Goal: Task Accomplishment & Management: Manage account settings

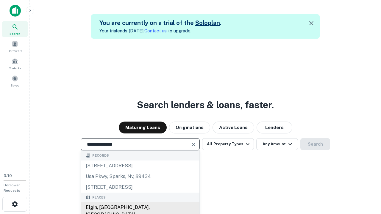
click at [140, 208] on div "Elgin, [GEOGRAPHIC_DATA], [GEOGRAPHIC_DATA]" at bounding box center [140, 212] width 119 height 18
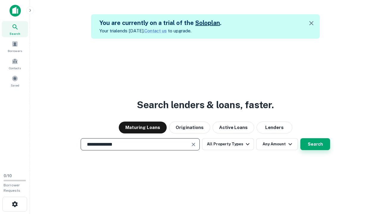
type input "**********"
click at [315, 144] on button "Search" at bounding box center [315, 144] width 30 height 12
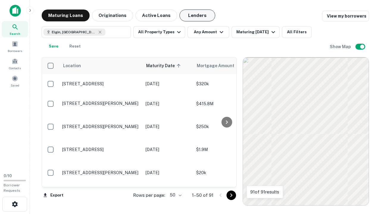
click at [197, 15] on button "Lenders" at bounding box center [198, 16] width 36 height 12
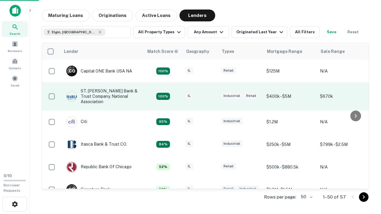
click at [211, 96] on div "IL" at bounding box center [201, 97] width 30 height 8
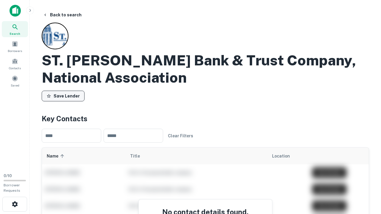
click at [63, 96] on button "Save Lender" at bounding box center [63, 96] width 43 height 11
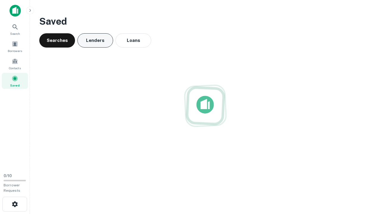
click at [95, 41] on button "Lenders" at bounding box center [95, 40] width 36 height 14
